Goal: Find specific page/section: Find specific page/section

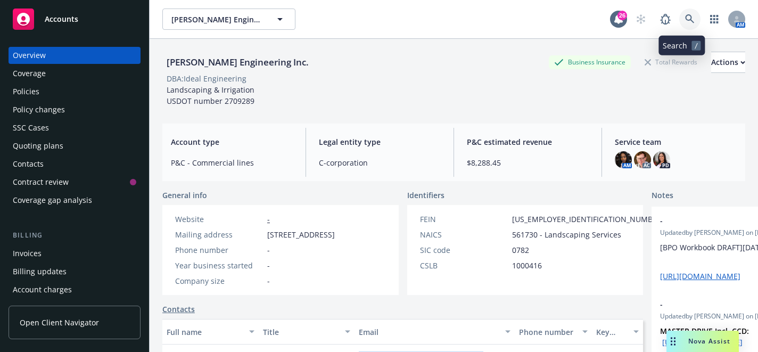
click at [685, 17] on icon at bounding box center [690, 19] width 10 height 10
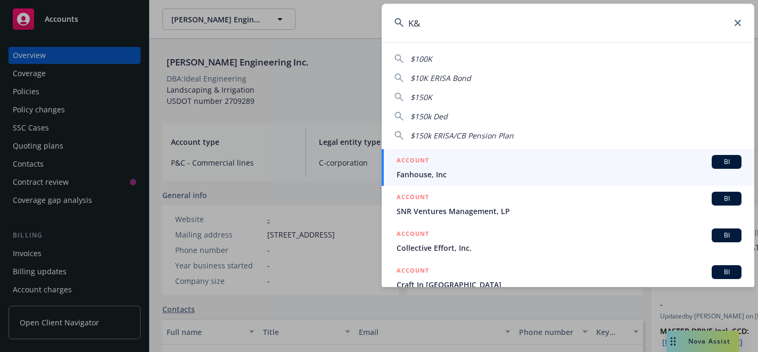
type input "K&p"
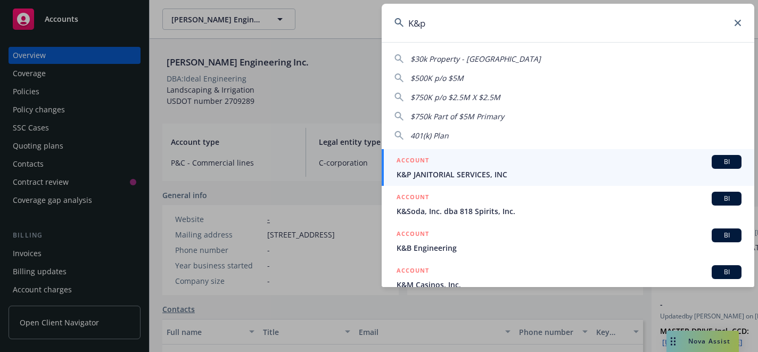
click at [541, 185] on link "ACCOUNT BI K&P JANITORIAL SERVICES, INC" at bounding box center [568, 167] width 373 height 37
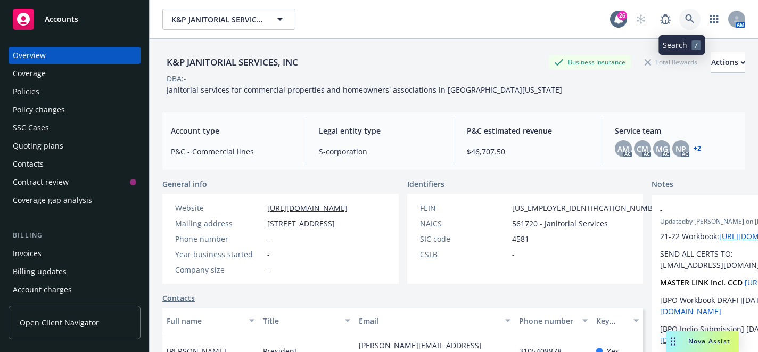
click at [685, 14] on icon at bounding box center [690, 19] width 10 height 10
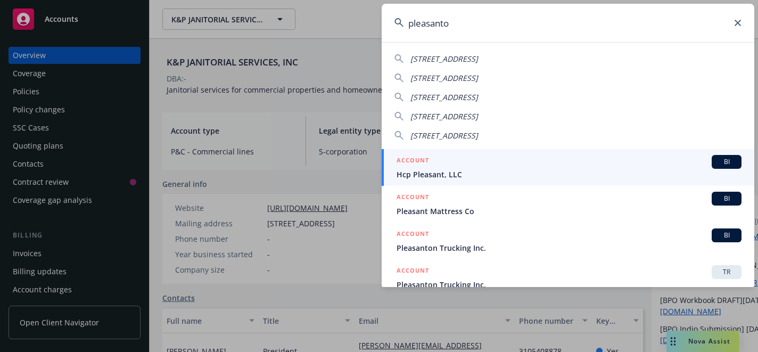
type input "pleasanton"
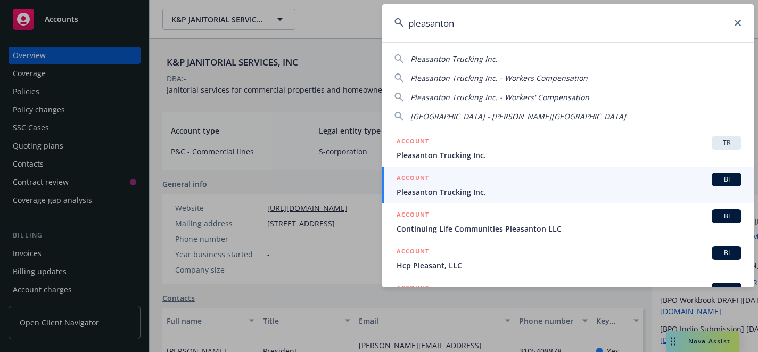
click at [528, 193] on span "Pleasanton Trucking Inc." at bounding box center [569, 191] width 345 height 11
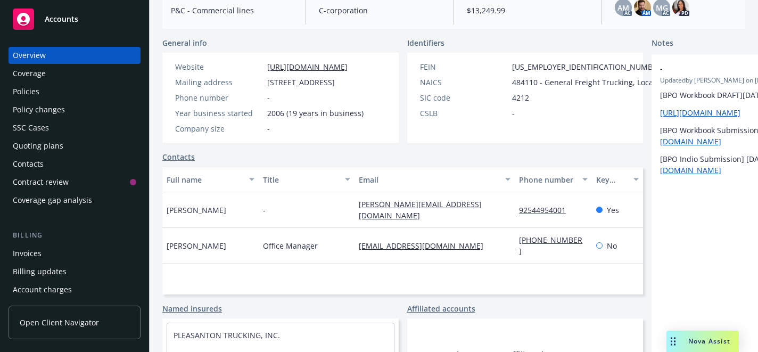
scroll to position [182, 0]
